Goal: Find specific page/section

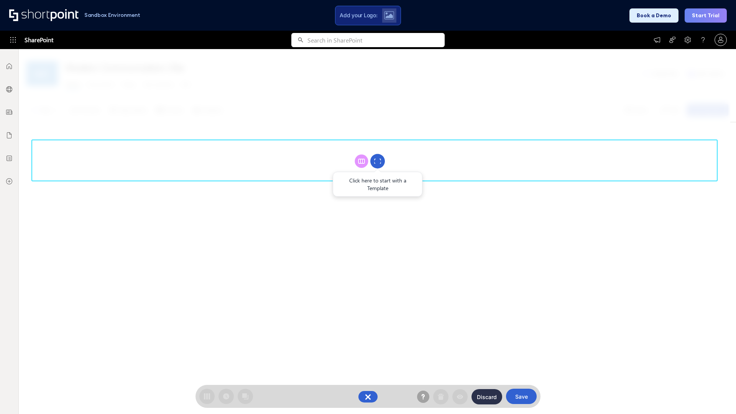
click at [378, 161] on circle at bounding box center [378, 161] width 15 height 15
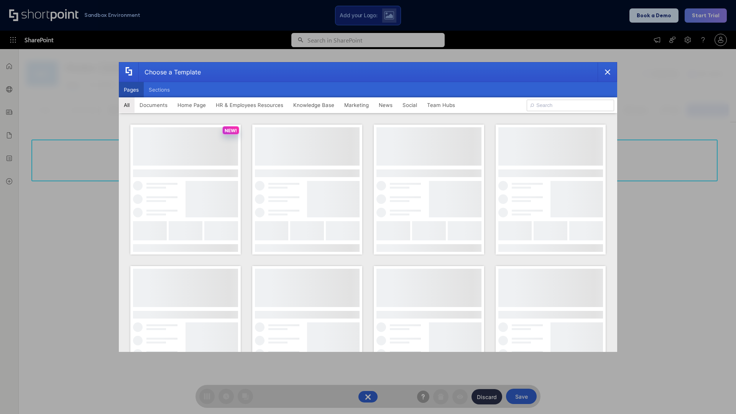
click at [131, 90] on button "Pages" at bounding box center [131, 89] width 25 height 15
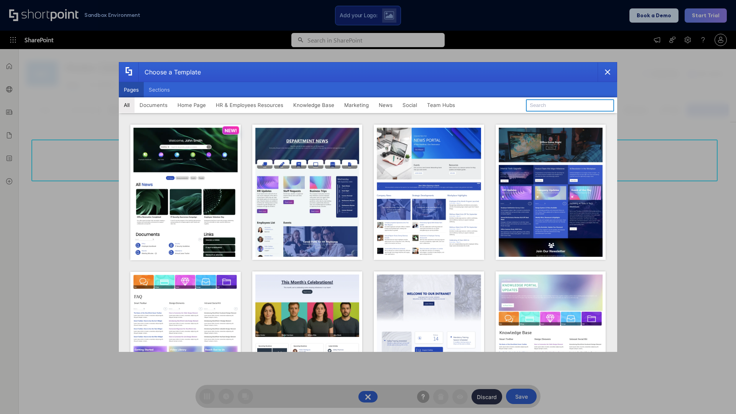
type input "HR 6"
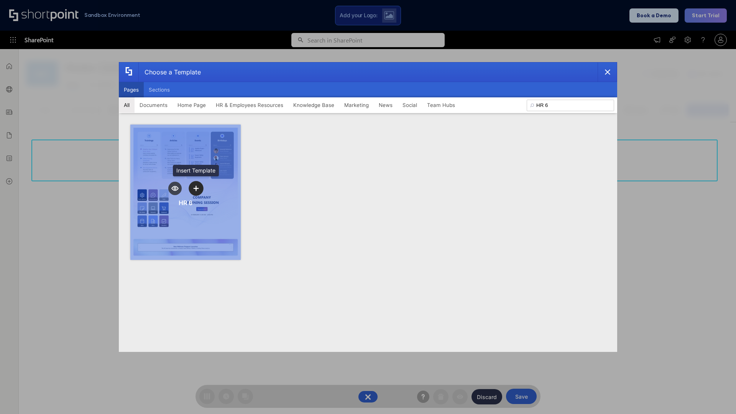
click at [196, 188] on icon "template selector" at bounding box center [195, 188] width 5 height 5
